Goal: Task Accomplishment & Management: Manage account settings

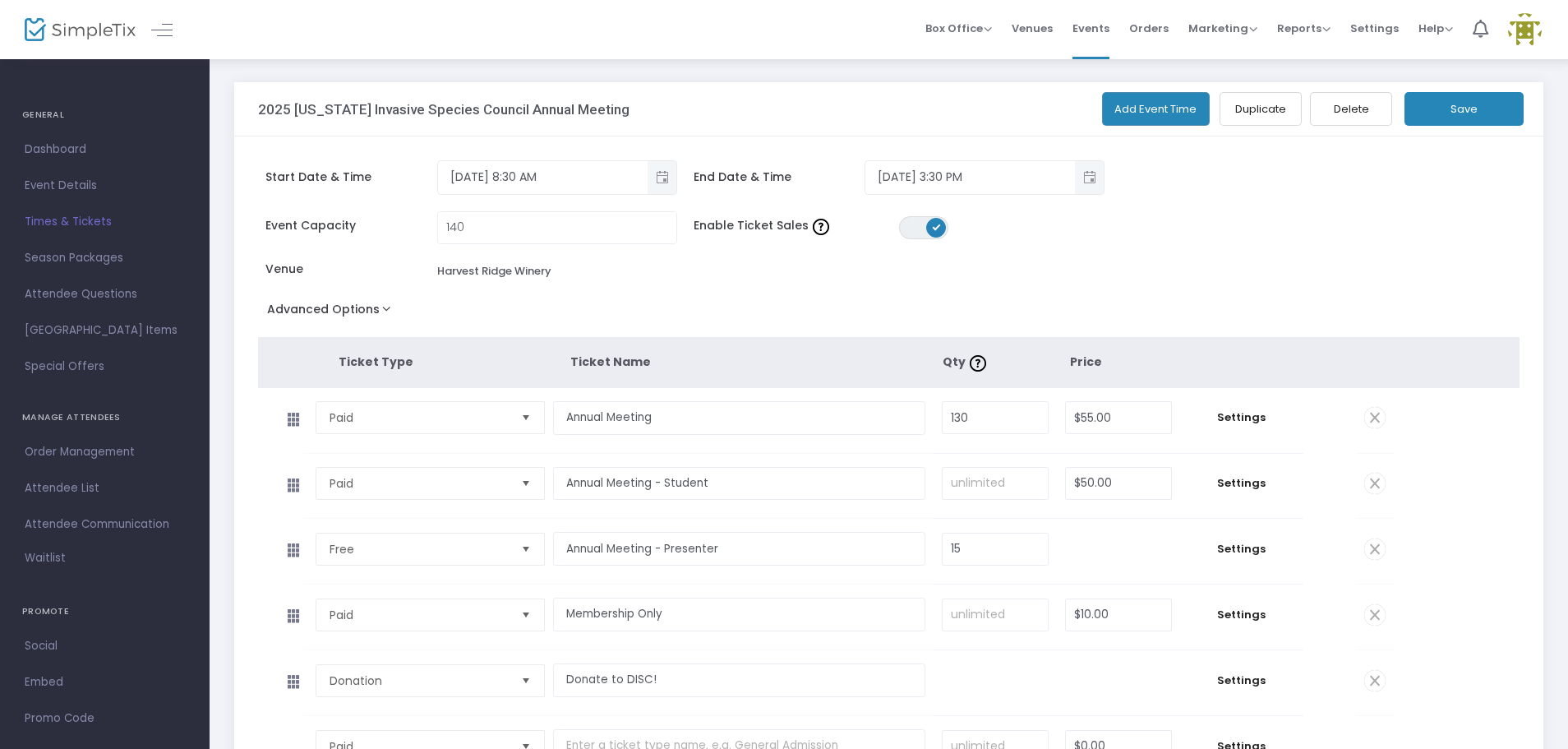
click at [1460, 108] on button "Save" at bounding box center [1463, 108] width 119 height 34
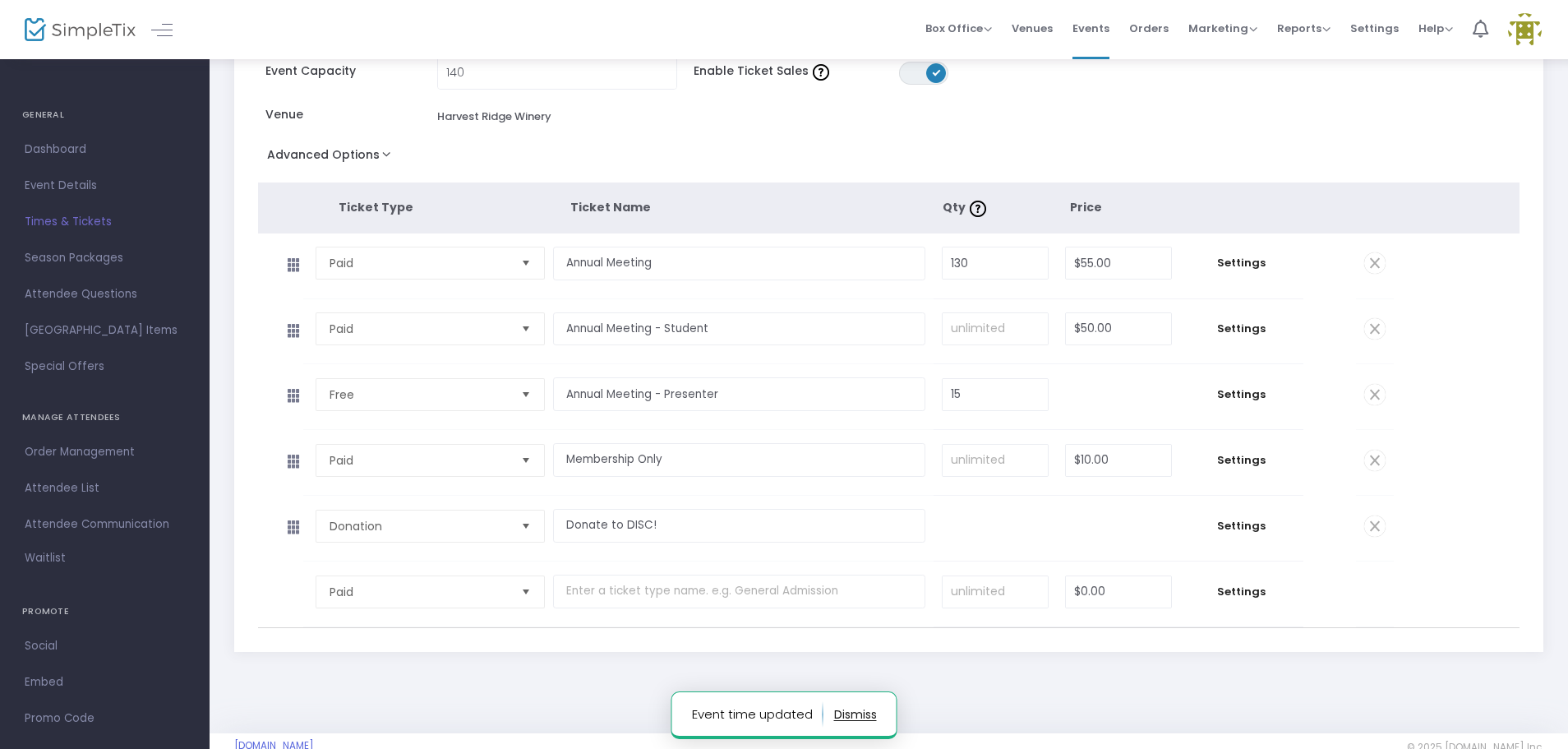
scroll to position [165, 0]
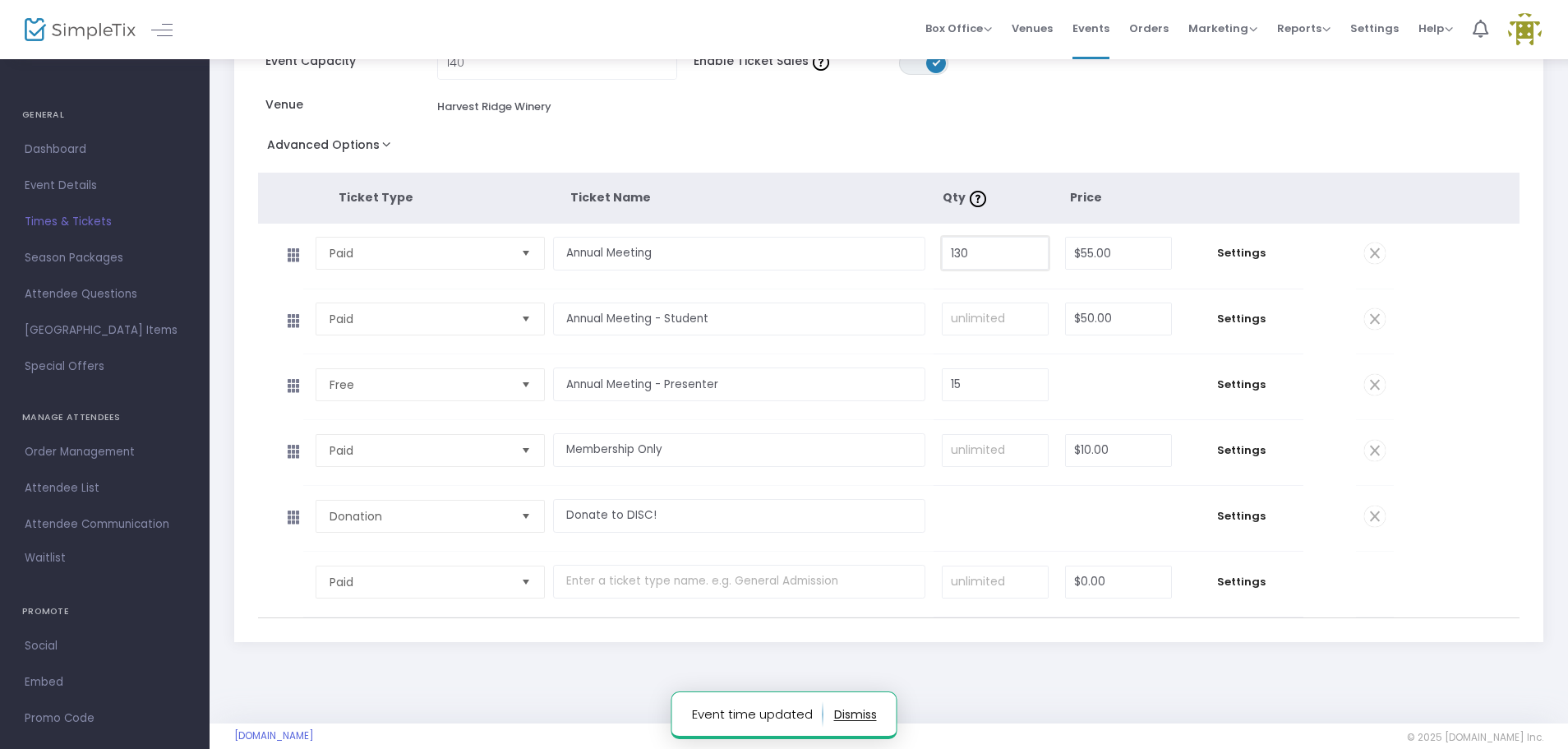
click at [982, 252] on input "130" at bounding box center [995, 252] width 105 height 31
click at [985, 252] on input "130" at bounding box center [995, 252] width 105 height 31
type input "127"
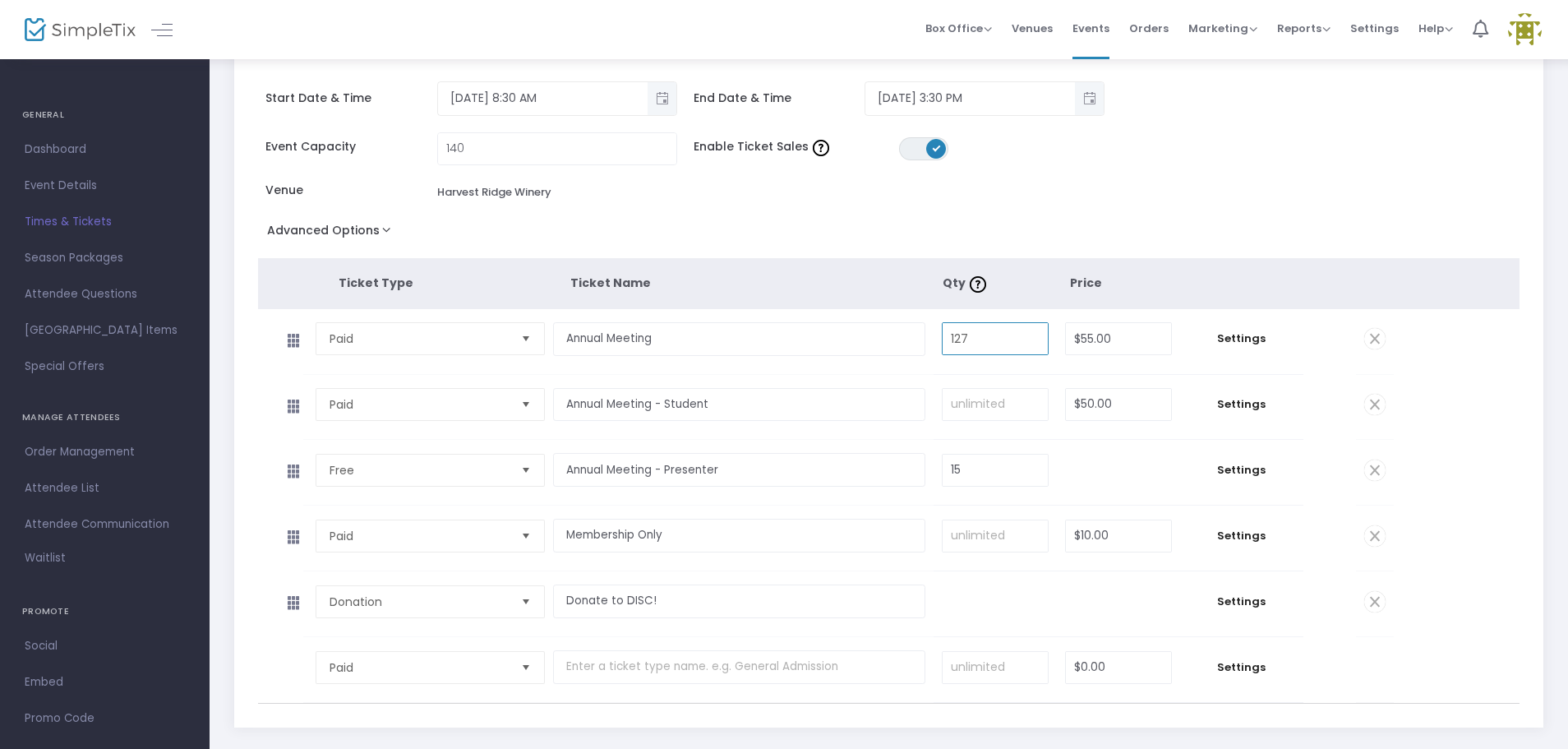
scroll to position [0, 0]
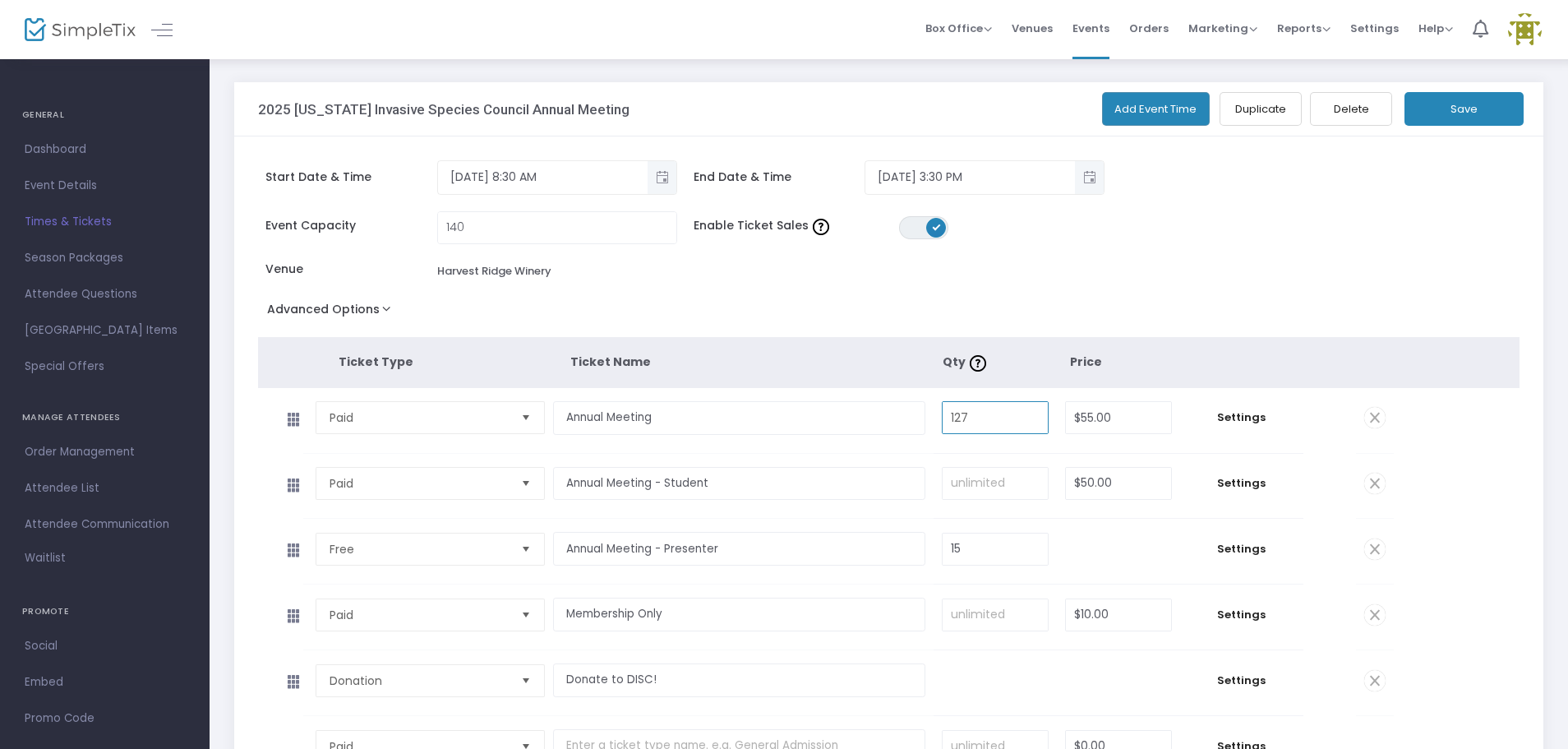
click at [1479, 114] on button "Save" at bounding box center [1463, 108] width 119 height 34
click at [74, 146] on span "Dashboard" at bounding box center [104, 150] width 160 height 22
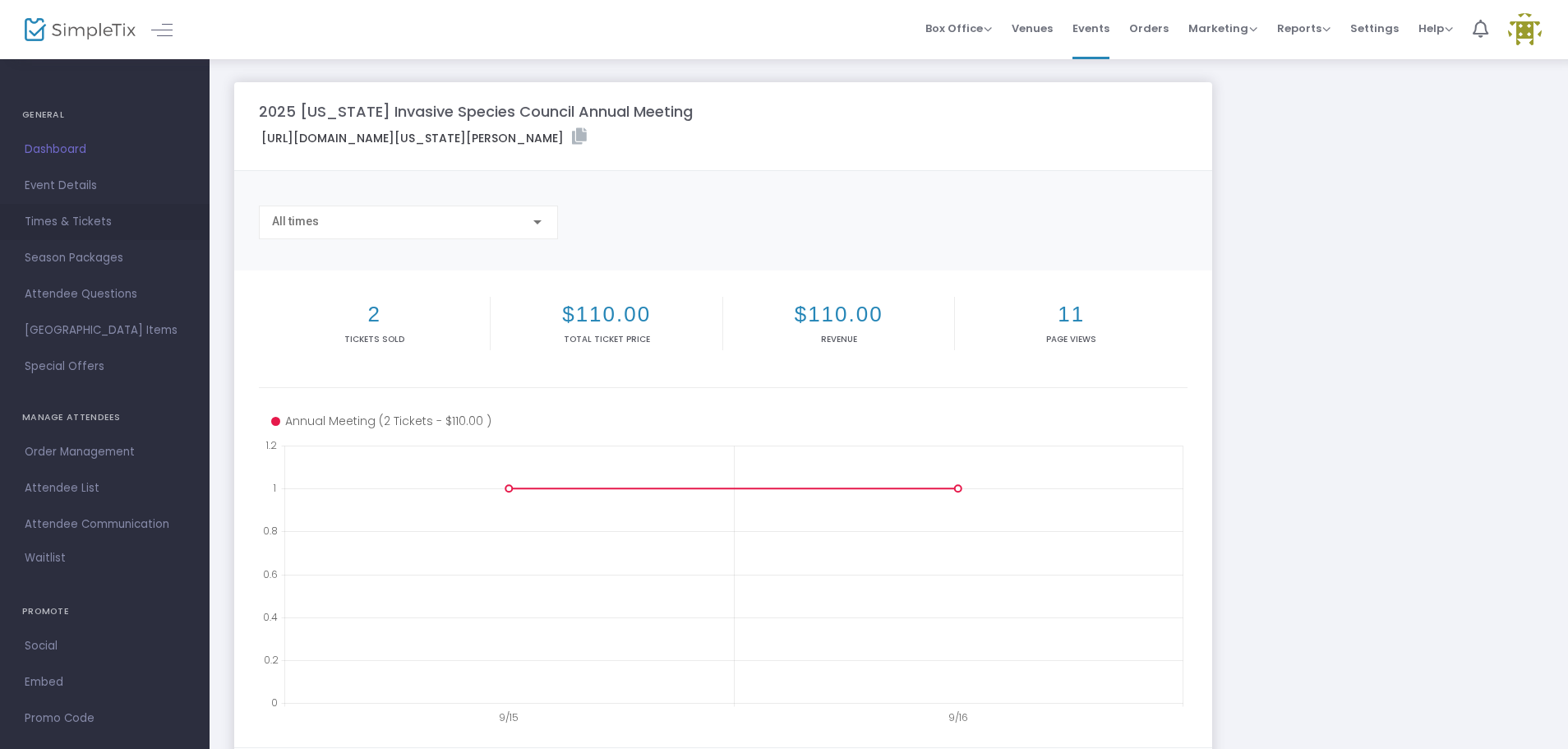
click at [101, 219] on span "Times & Tickets" at bounding box center [104, 222] width 160 height 22
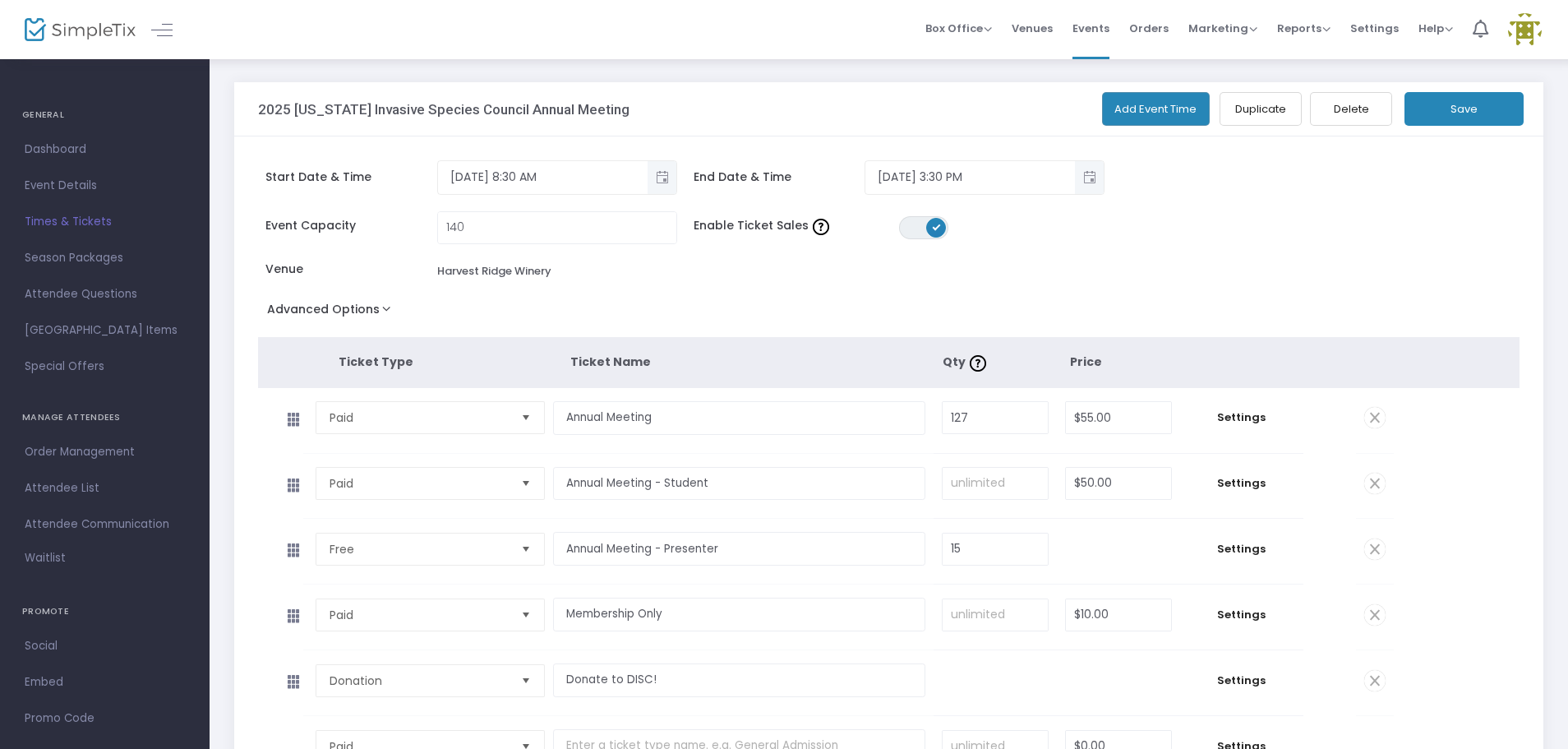
click at [1481, 103] on button "Save" at bounding box center [1463, 108] width 119 height 34
click at [87, 137] on link "Dashboard" at bounding box center [105, 150] width 209 height 36
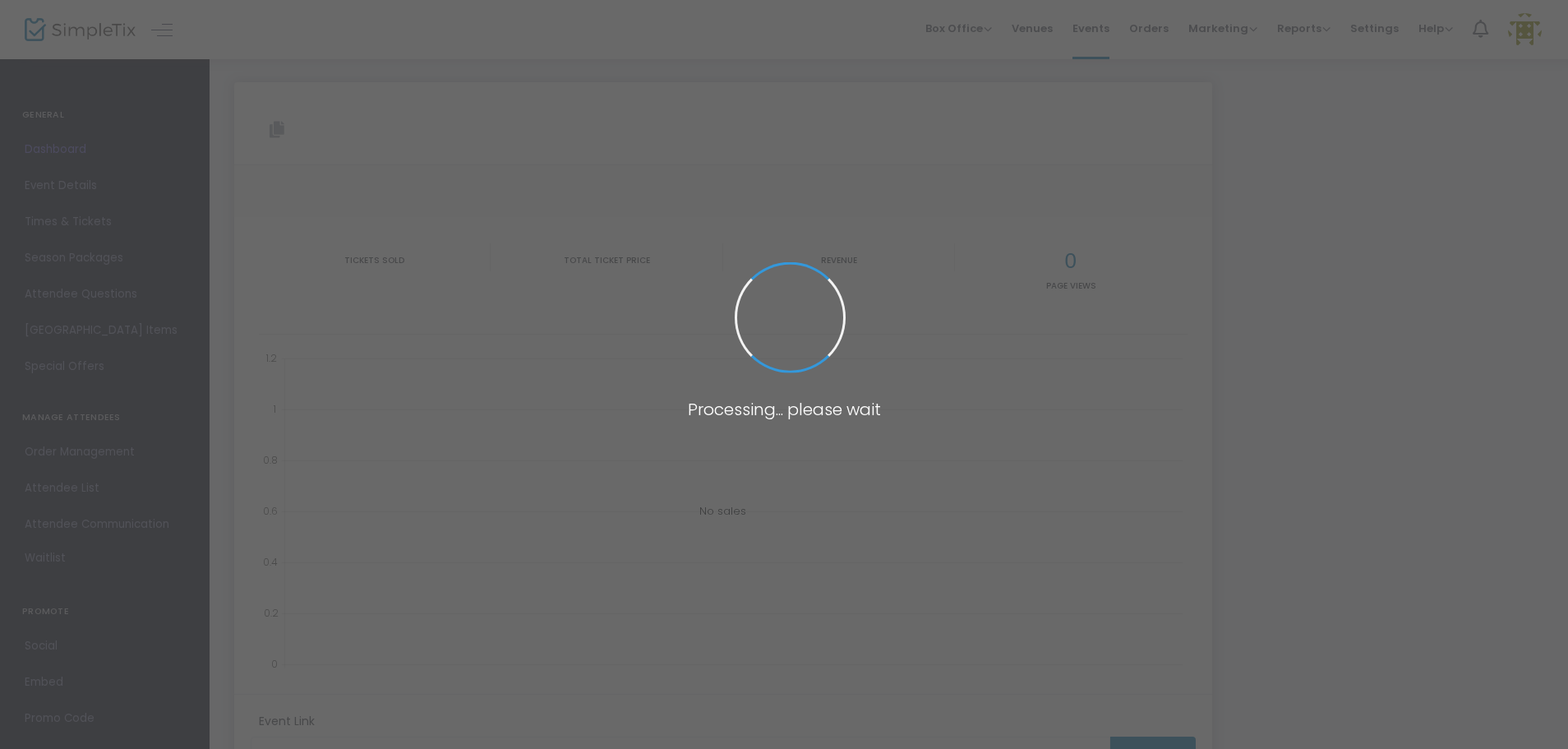
type input "https://www.simpletix.com/e/2025-delaware-invasive-species-council-ann-tickets-…"
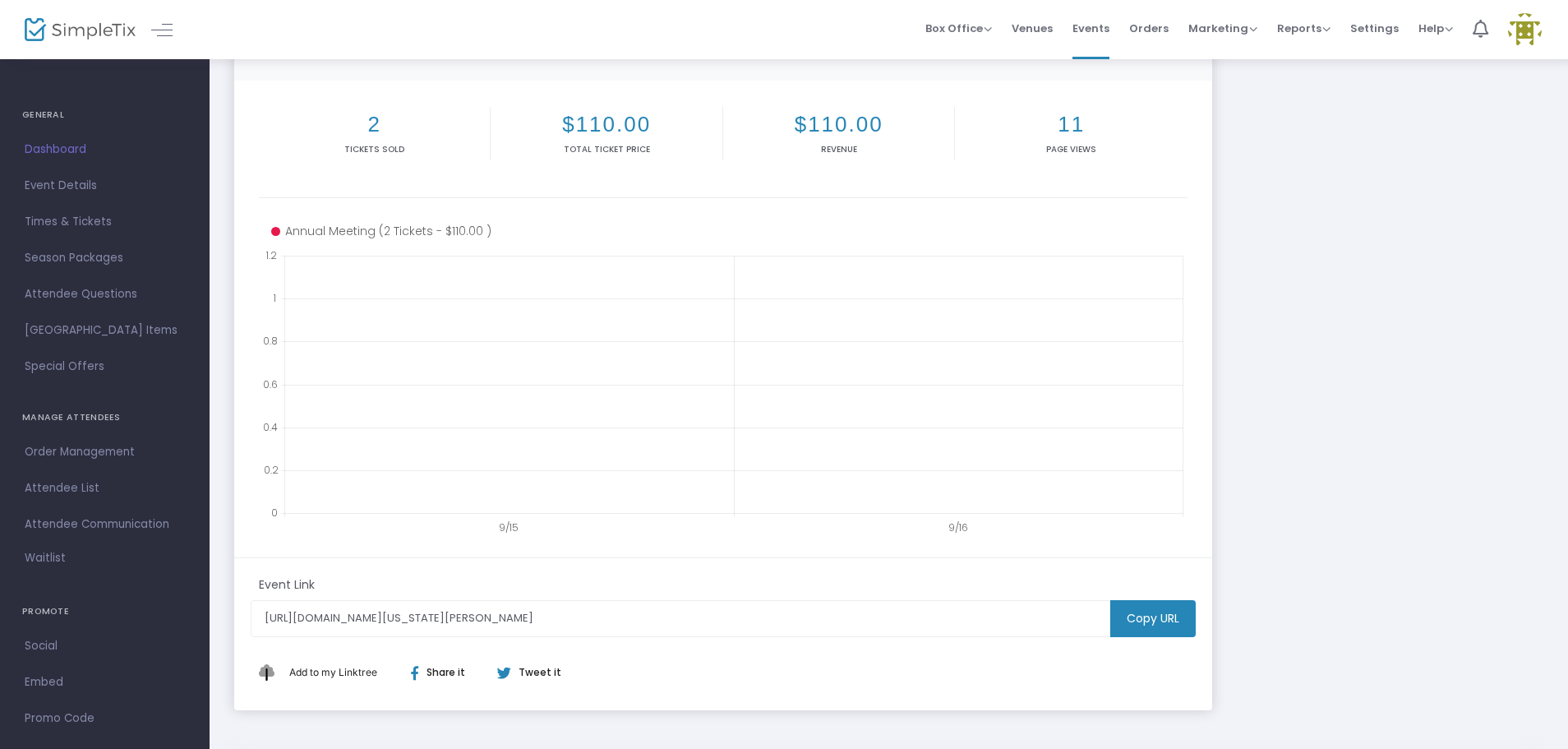
scroll to position [258, 0]
